Goal: Book appointment/travel/reservation

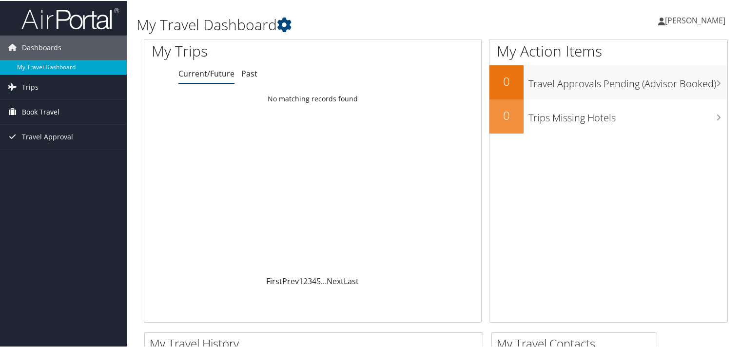
click at [26, 110] on span "Book Travel" at bounding box center [41, 111] width 38 height 24
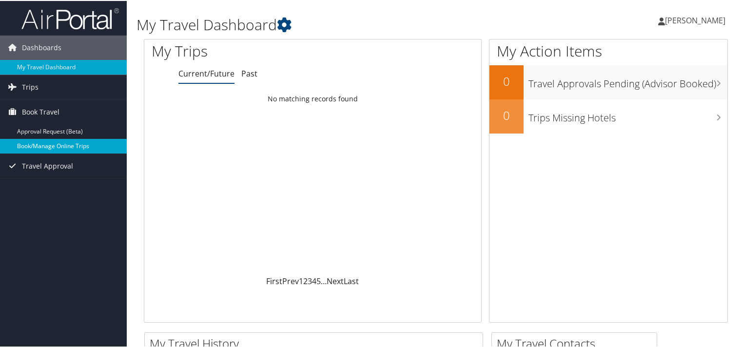
click at [50, 145] on link "Book/Manage Online Trips" at bounding box center [63, 145] width 127 height 15
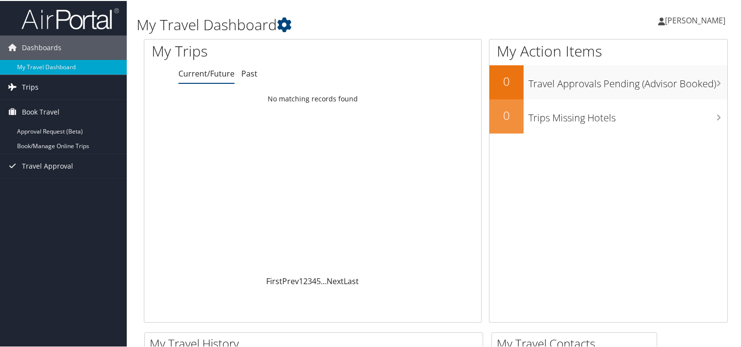
click at [31, 84] on span "Trips" at bounding box center [30, 86] width 17 height 24
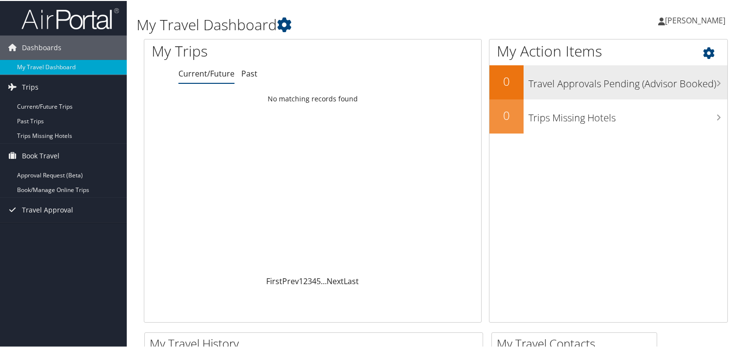
click at [584, 87] on h3 "Travel Approvals Pending (Advisor Booked)" at bounding box center [628, 80] width 199 height 19
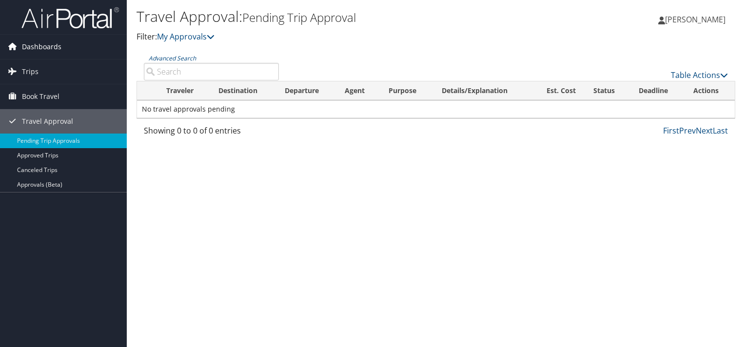
click at [42, 47] on span "Dashboards" at bounding box center [42, 47] width 40 height 24
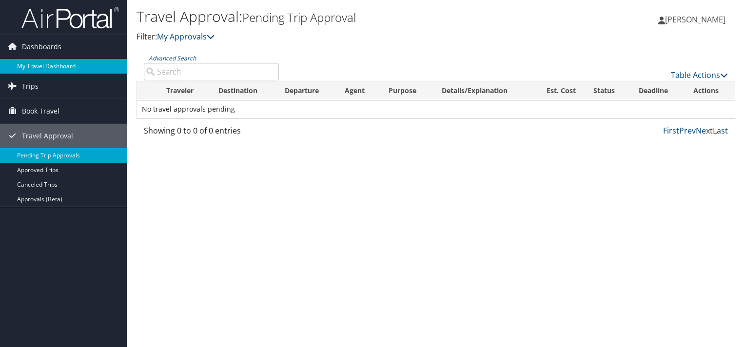
click at [43, 65] on link "My Travel Dashboard" at bounding box center [63, 66] width 127 height 15
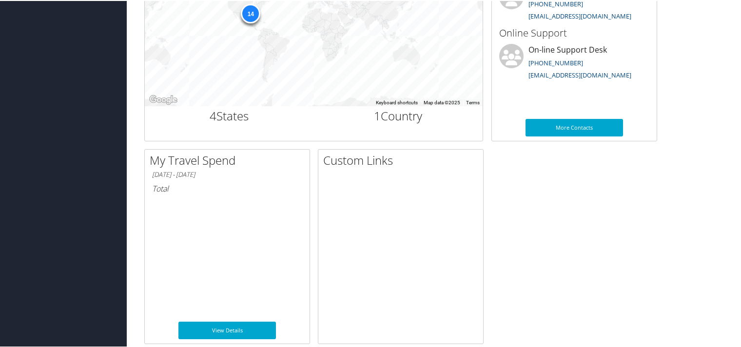
scroll to position [399, 0]
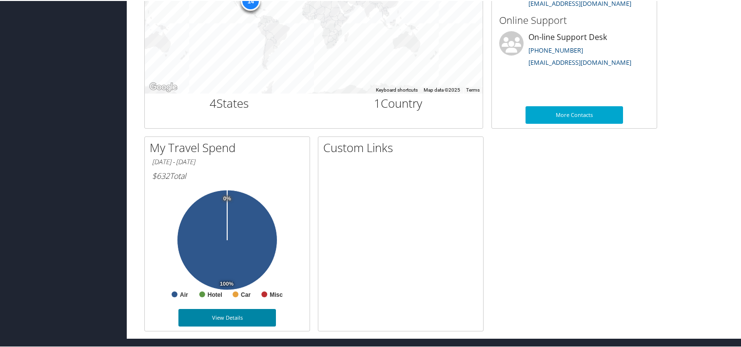
click at [244, 313] on link "View Details" at bounding box center [227, 317] width 98 height 18
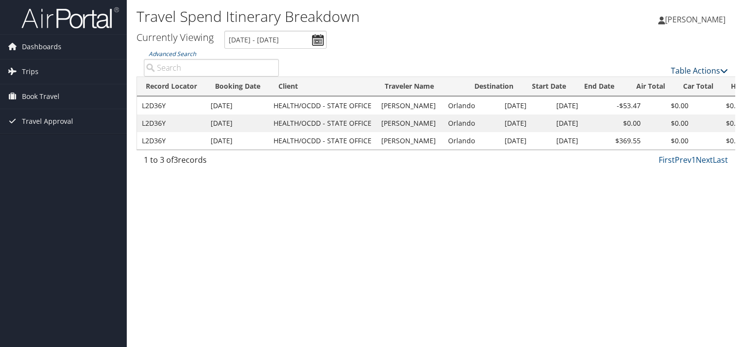
click at [721, 72] on icon at bounding box center [724, 71] width 8 height 8
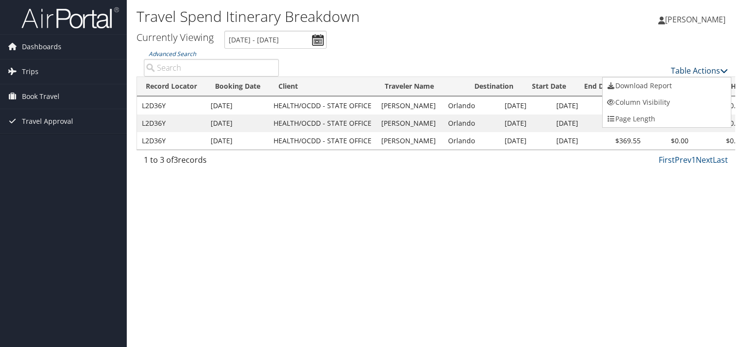
click at [721, 72] on div at bounding box center [372, 173] width 745 height 347
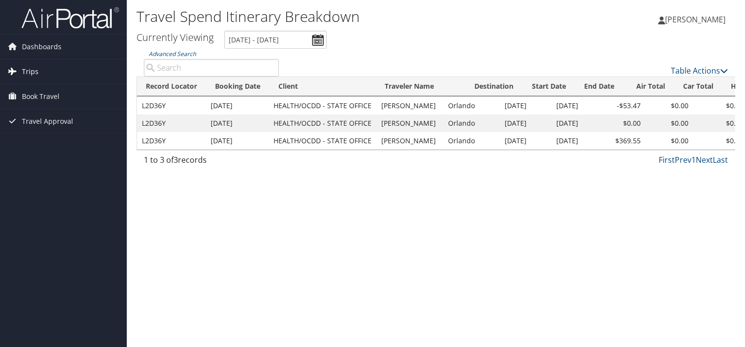
click at [33, 71] on span "Trips" at bounding box center [30, 71] width 17 height 24
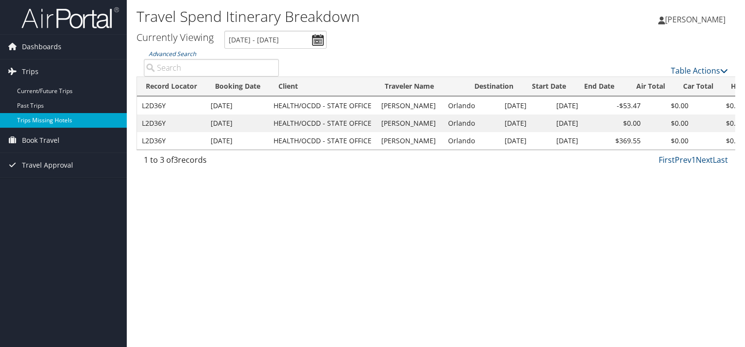
click at [68, 120] on link "Trips Missing Hotels" at bounding box center [63, 120] width 127 height 15
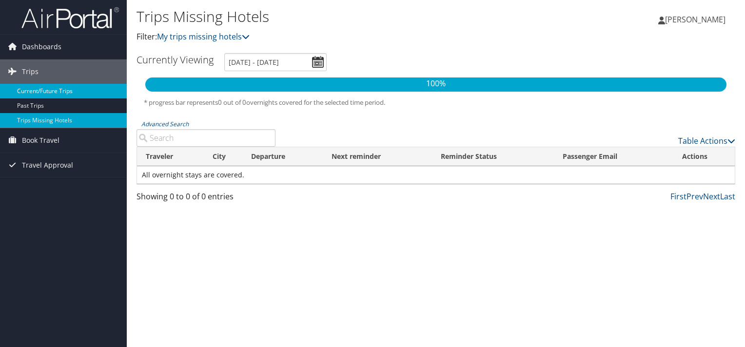
click at [38, 94] on link "Current/Future Trips" at bounding box center [63, 91] width 127 height 15
